Goal: Find specific page/section: Find specific page/section

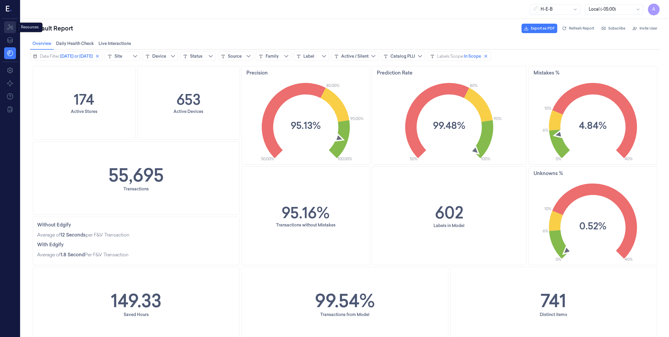
click at [12, 28] on icon at bounding box center [10, 27] width 6 height 6
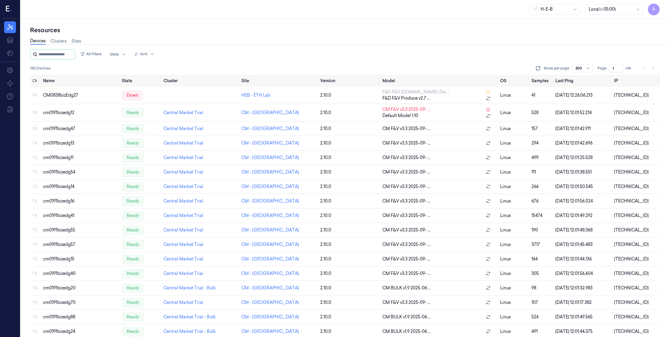
click at [62, 53] on input "string" at bounding box center [56, 54] width 35 height 9
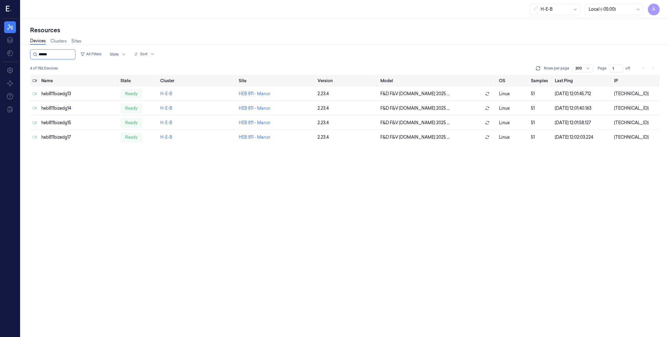
click at [48, 52] on input "string" at bounding box center [56, 54] width 35 height 9
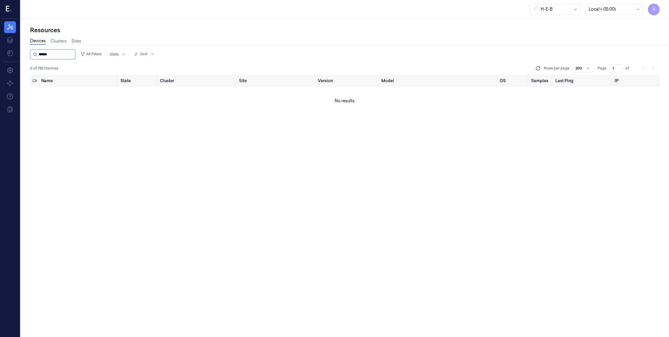
drag, startPoint x: 46, startPoint y: 54, endPoint x: 58, endPoint y: 56, distance: 11.8
click at [58, 56] on input "string" at bounding box center [56, 54] width 35 height 9
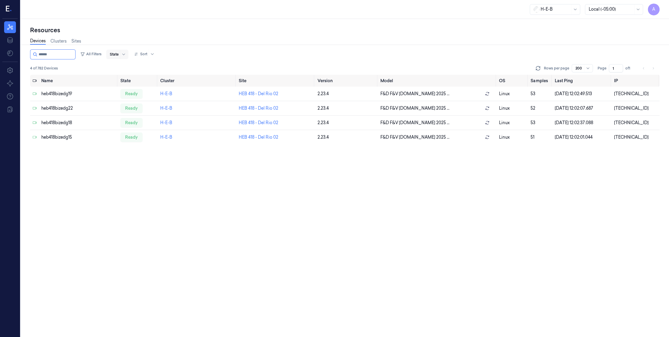
drag, startPoint x: 50, startPoint y: 54, endPoint x: 123, endPoint y: 55, distance: 73.2
click at [50, 53] on input "string" at bounding box center [56, 54] width 35 height 9
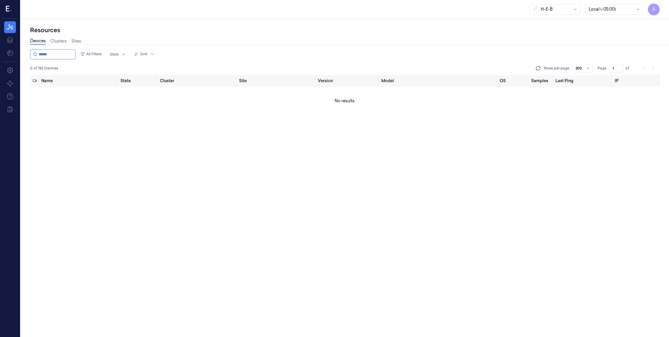
type input "******"
